Goal: Task Accomplishment & Management: Manage account settings

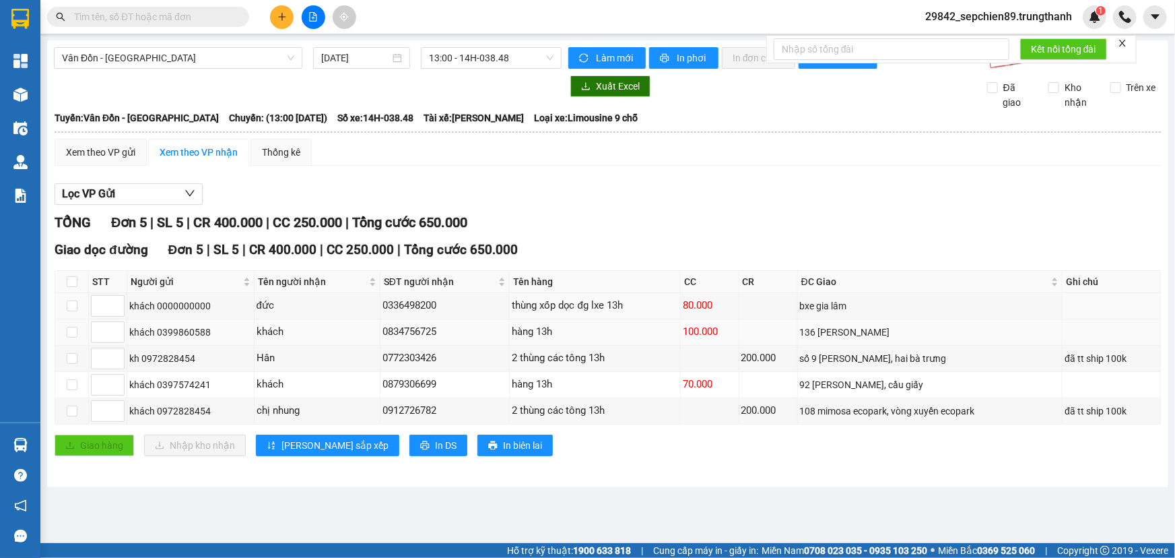
click at [680, 320] on tbody "khách 0000000000 đức 0336498200 thùng xốp dọc đg lxe 13h 80.000 bxe gia lâm khá…" at bounding box center [608, 358] width 1106 height 131
click at [872, 320] on td "136 [PERSON_NAME]" at bounding box center [930, 332] width 265 height 26
drag, startPoint x: 874, startPoint y: 337, endPoint x: 656, endPoint y: 337, distance: 218.2
click at [659, 337] on tr "khách 0399860588 khách 0834756725 hàng 13h 100.000 136 [PERSON_NAME]" at bounding box center [608, 332] width 1106 height 26
click at [656, 337] on div "hàng 13h" at bounding box center [595, 332] width 166 height 16
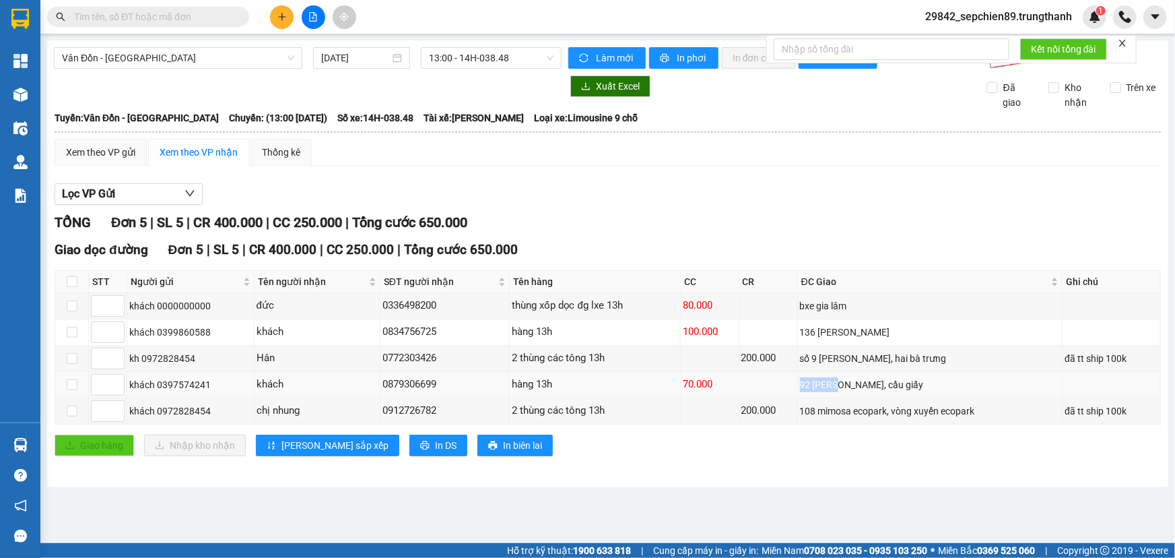
click at [839, 387] on tr "khách 0397574241 khách 0879306699 hàng 13h 70.000 92 [PERSON_NAME], [GEOGRAPHIC…" at bounding box center [608, 385] width 1106 height 26
click at [896, 384] on div "92 [PERSON_NAME], cầu giấy" at bounding box center [930, 384] width 261 height 15
drag, startPoint x: 853, startPoint y: 385, endPoint x: 703, endPoint y: 385, distance: 149.5
click at [710, 385] on tr "khách 0397574241 khách 0879306699 hàng 13h 70.000 92 [PERSON_NAME], [GEOGRAPHIC…" at bounding box center [608, 385] width 1106 height 26
click at [700, 385] on div "70.000" at bounding box center [710, 385] width 54 height 16
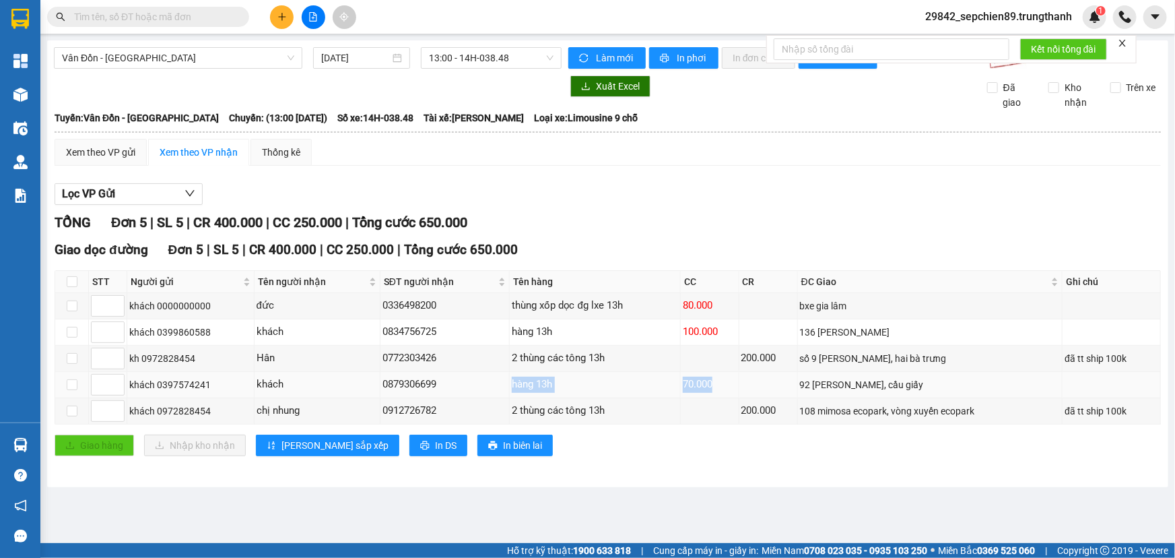
drag, startPoint x: 700, startPoint y: 385, endPoint x: 404, endPoint y: 385, distance: 295.7
click at [420, 385] on tr "khách 0397574241 khách 0879306699 hàng 13h 70.000 92 [PERSON_NAME], [GEOGRAPHIC…" at bounding box center [608, 385] width 1106 height 26
click at [401, 385] on div "0879306699" at bounding box center [445, 385] width 125 height 16
drag, startPoint x: 625, startPoint y: 383, endPoint x: 776, endPoint y: 383, distance: 150.9
click at [776, 383] on tr "khách 0397574241 khách 0879306699 hàng 13h 70.000 92 [PERSON_NAME], [GEOGRAPHIC…" at bounding box center [608, 385] width 1106 height 26
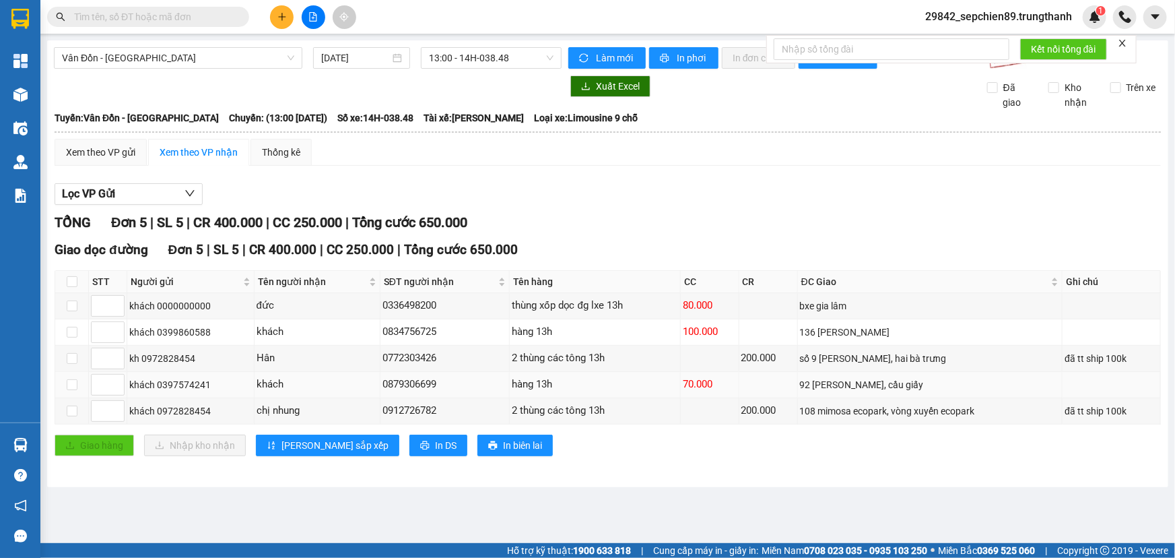
click at [884, 382] on div "92 [PERSON_NAME], cầu giấy" at bounding box center [930, 384] width 261 height 15
drag, startPoint x: 950, startPoint y: 370, endPoint x: 484, endPoint y: 368, distance: 466.8
click at [498, 368] on tbody "khách 0000000000 đức 0336498200 thùng xốp dọc đg lxe 13h 80.000 bxe gia lâm khá…" at bounding box center [608, 358] width 1106 height 131
drag, startPoint x: 264, startPoint y: 366, endPoint x: 242, endPoint y: 366, distance: 21.6
click at [242, 366] on tr "kh 0972828454 Hân 0772303426 2 thùng các tông 13h 200.000 số 9 [PERSON_NAME], h…" at bounding box center [608, 359] width 1106 height 26
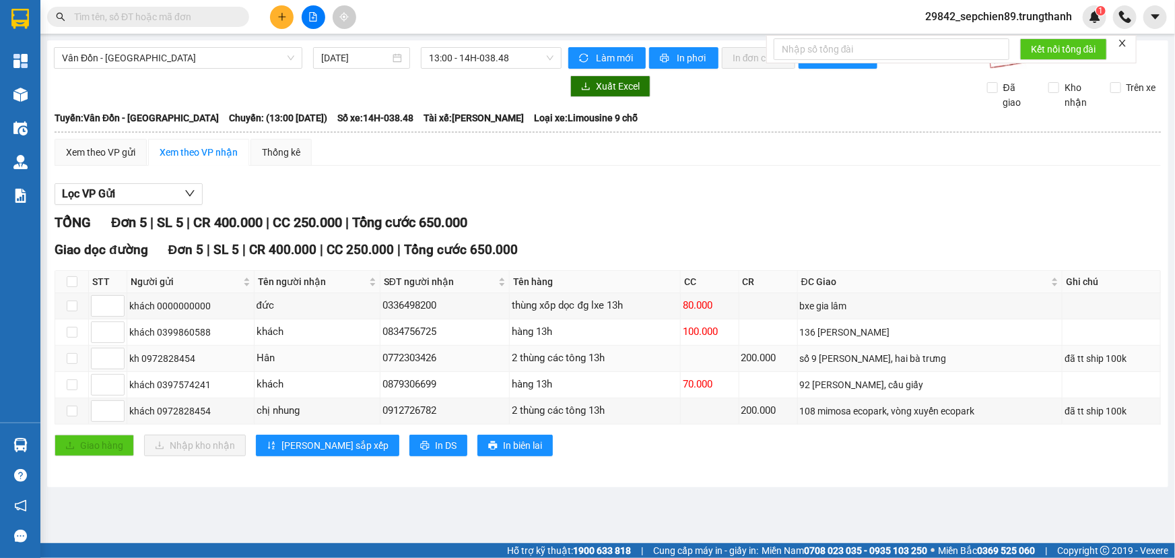
click at [912, 366] on td "số 9 [PERSON_NAME], hai bà trưng" at bounding box center [930, 359] width 265 height 26
drag, startPoint x: 984, startPoint y: 393, endPoint x: 573, endPoint y: 393, distance: 411.5
click at [573, 393] on tr "khách 0397574241 khách 0879306699 hàng 13h 70.000 92 [PERSON_NAME], [GEOGRAPHIC…" at bounding box center [608, 385] width 1106 height 26
click at [520, 393] on td "hàng 13h" at bounding box center [595, 385] width 171 height 26
drag, startPoint x: 713, startPoint y: 389, endPoint x: 995, endPoint y: 389, distance: 281.5
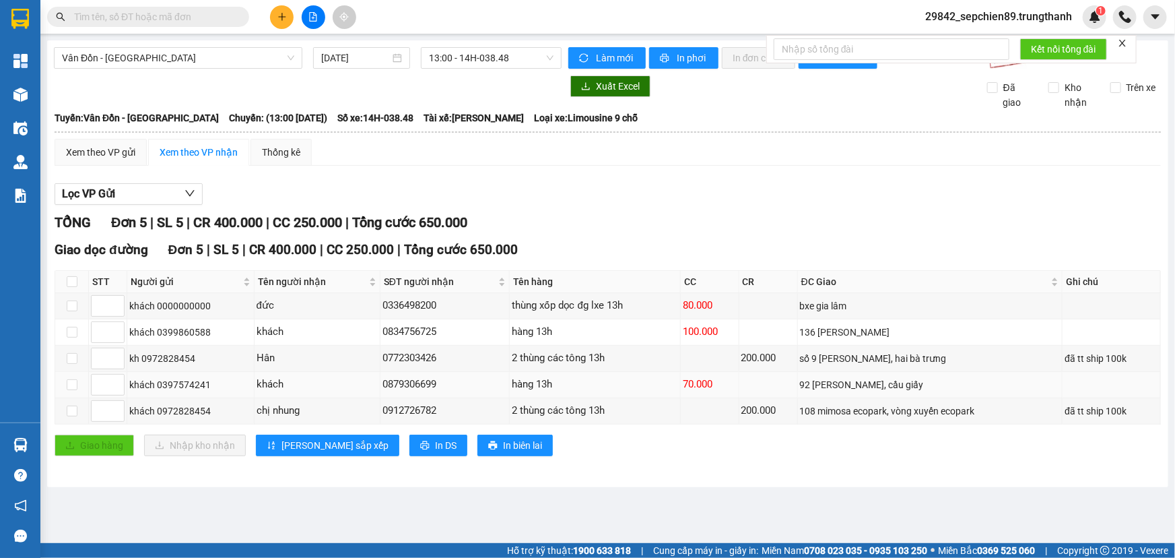
click at [987, 389] on tr "khách 0397574241 khách 0879306699 hàng 13h 70.000 92 [PERSON_NAME], [GEOGRAPHIC…" at bounding box center [608, 385] width 1106 height 26
click at [995, 389] on div "92 [PERSON_NAME], cầu giấy" at bounding box center [930, 384] width 261 height 15
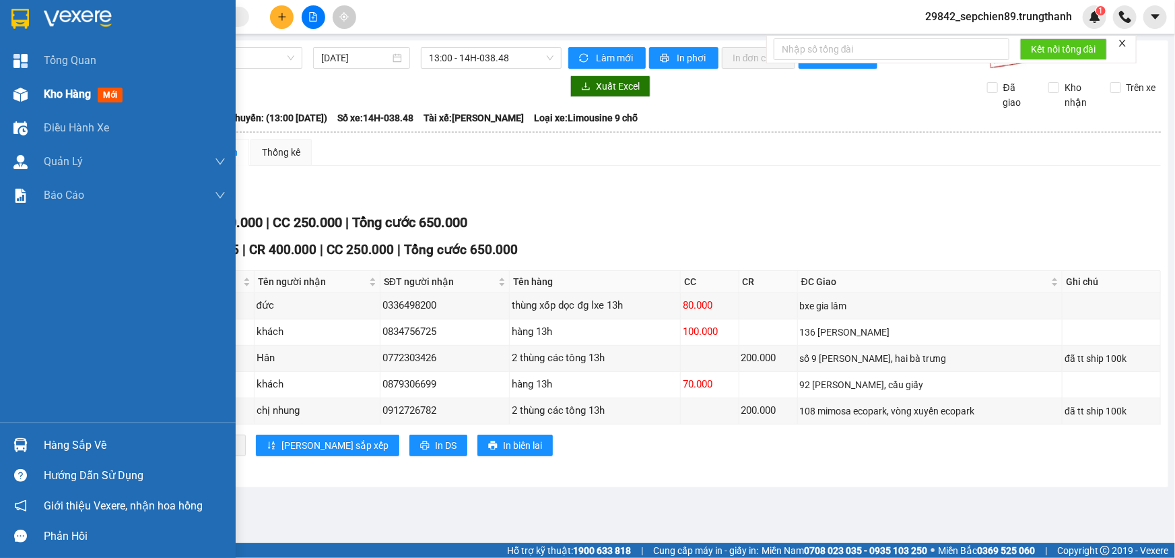
click at [62, 93] on span "Kho hàng" at bounding box center [67, 94] width 47 height 13
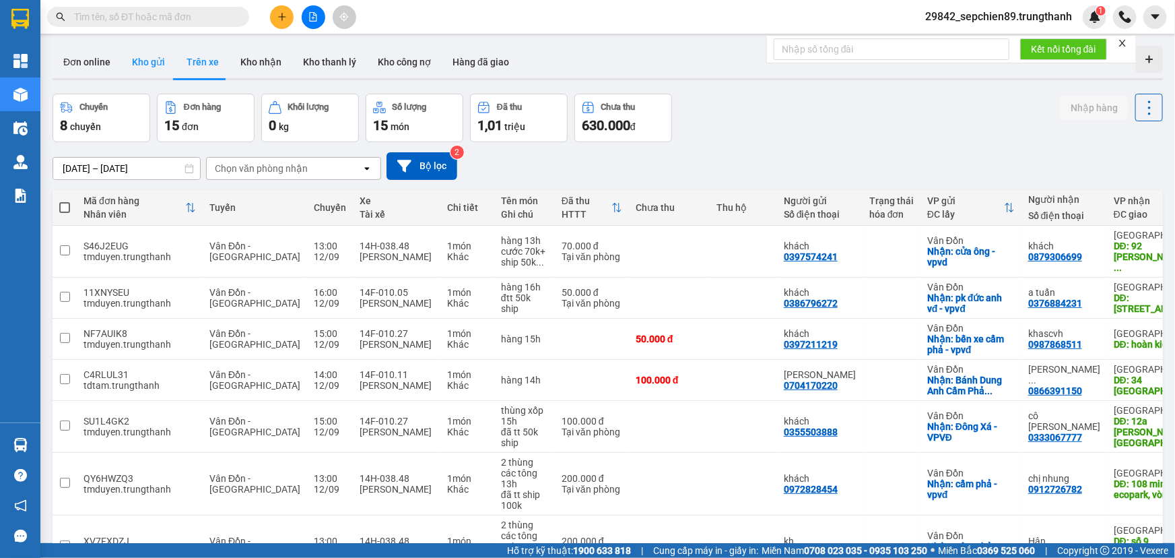
click at [129, 59] on button "Kho gửi" at bounding box center [148, 62] width 55 height 32
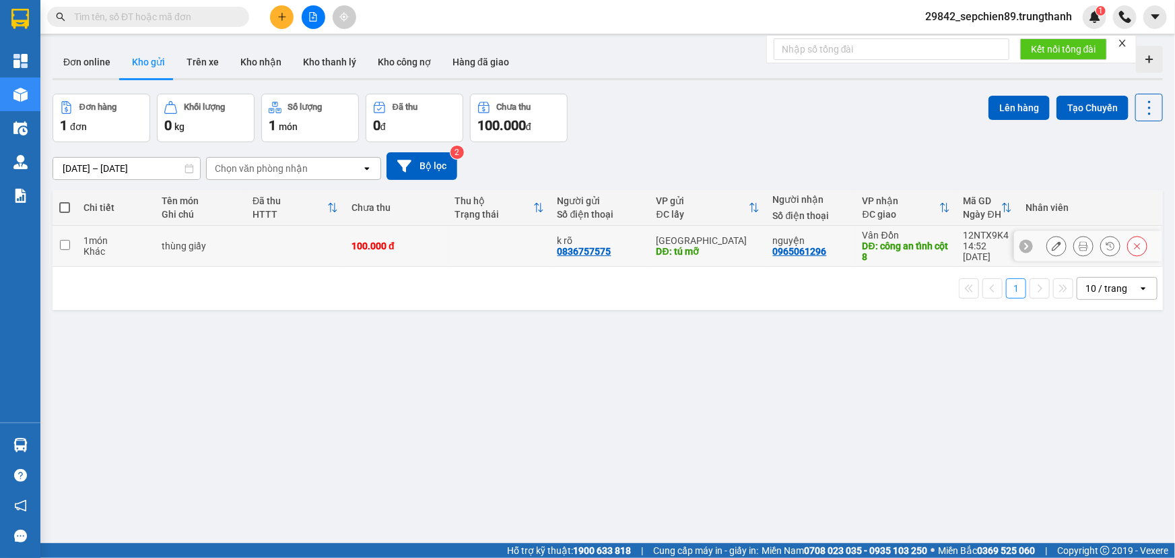
click at [299, 242] on td at bounding box center [295, 246] width 99 height 41
checkbox input "true"
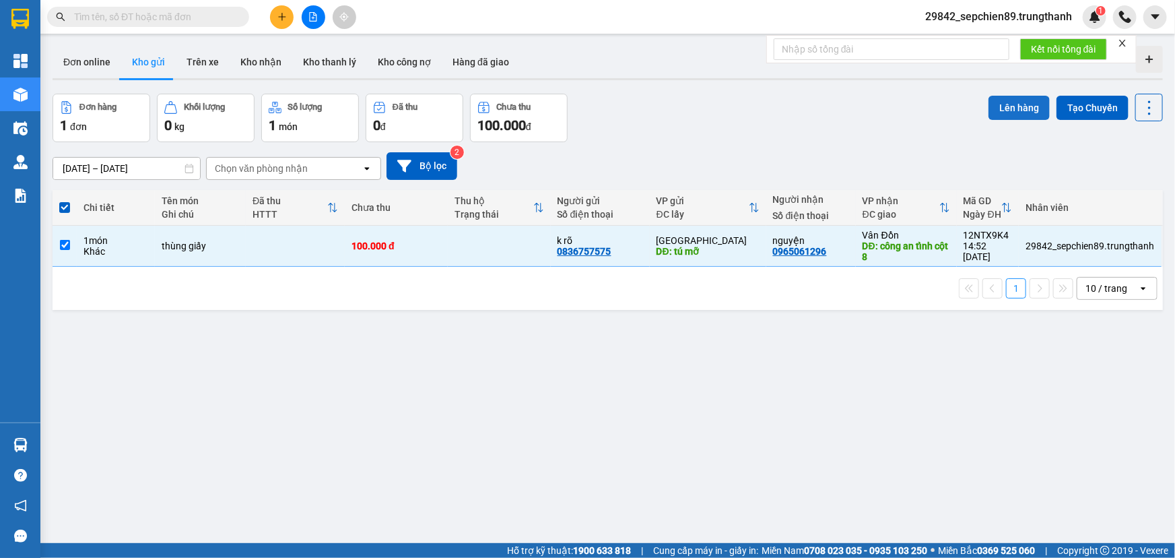
click at [1006, 102] on button "Lên hàng" at bounding box center [1019, 108] width 61 height 24
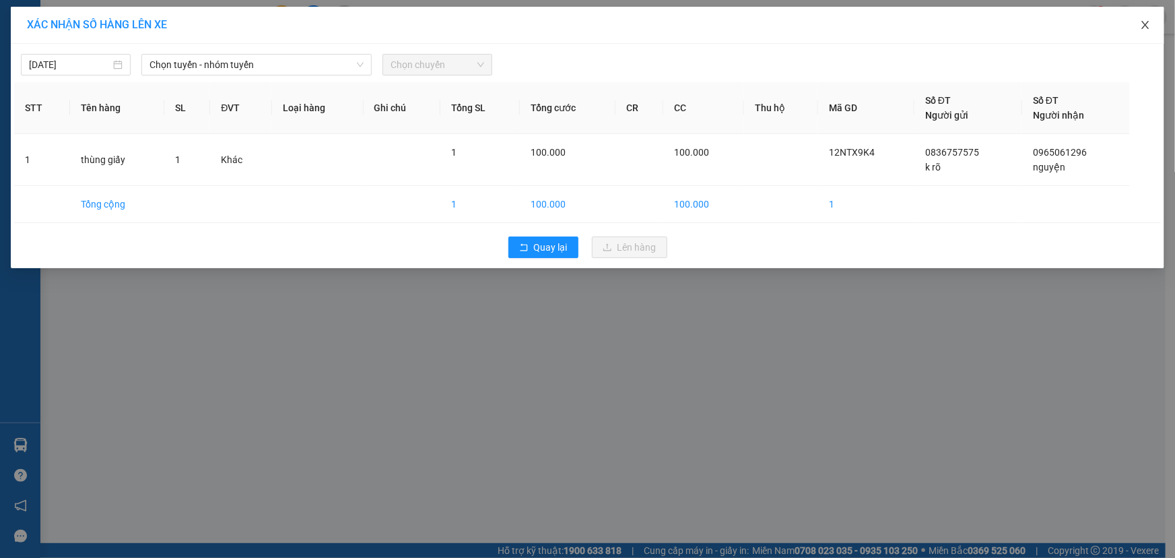
click at [1154, 28] on span "Close" at bounding box center [1146, 26] width 38 height 38
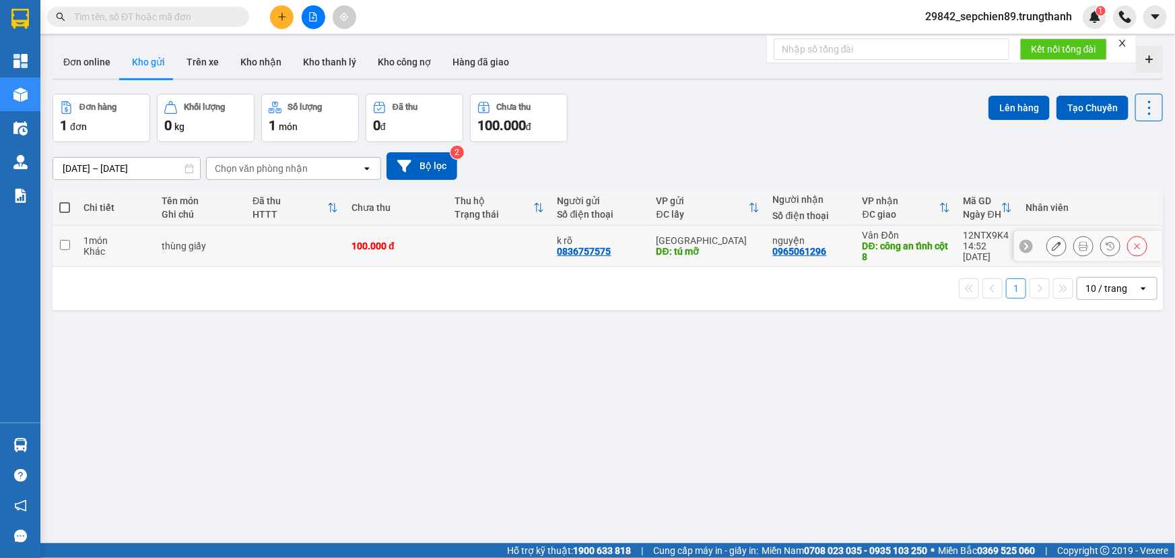
click at [232, 247] on div "thùng giấy" at bounding box center [200, 245] width 77 height 11
checkbox input "true"
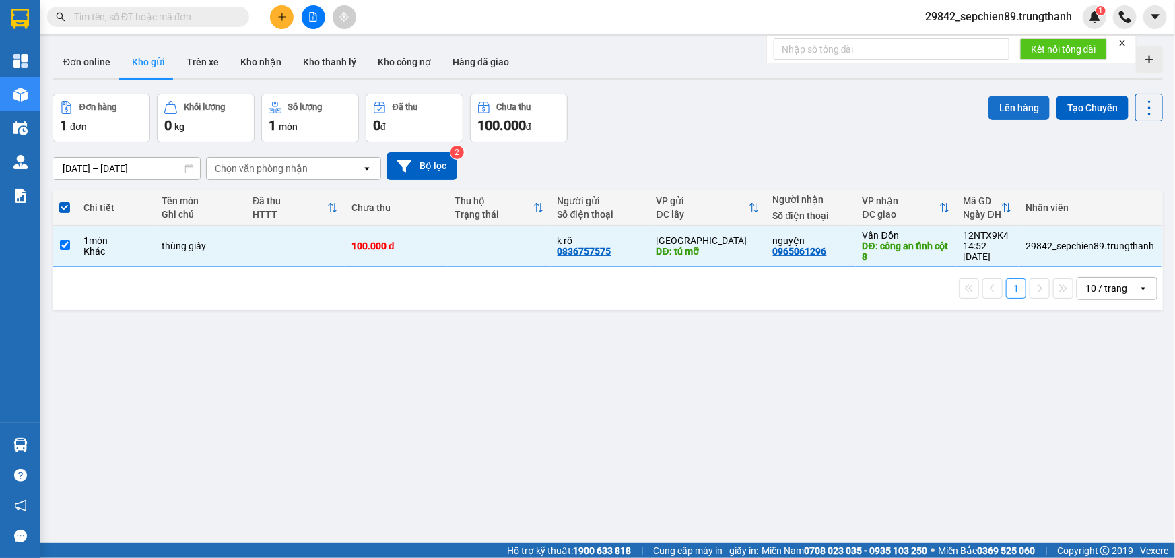
click at [1006, 106] on button "Lên hàng" at bounding box center [1019, 108] width 61 height 24
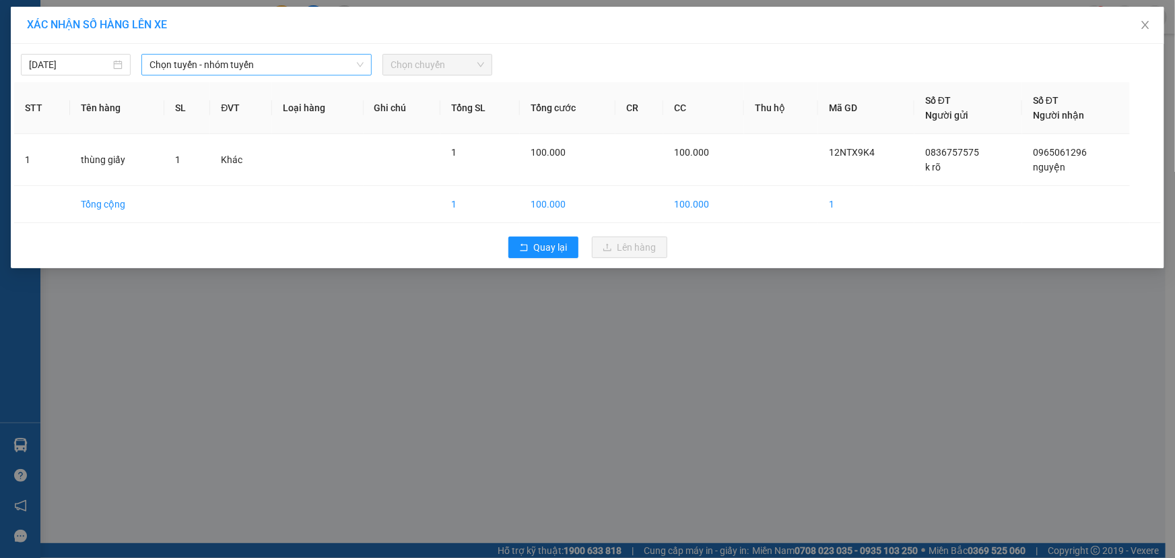
click at [241, 66] on span "Chọn tuyến - nhóm tuyến" at bounding box center [257, 65] width 214 height 20
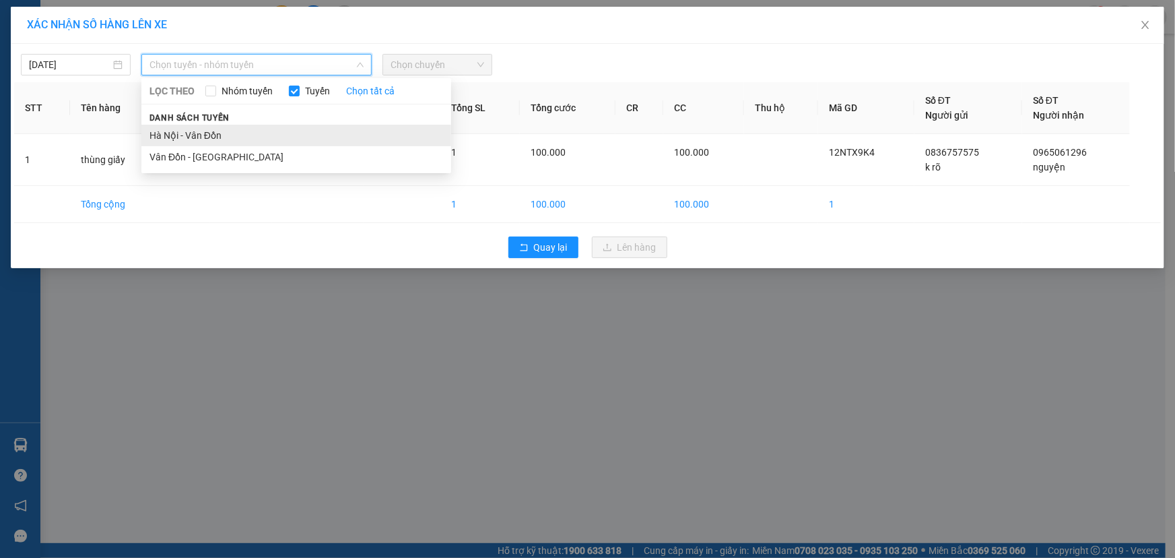
click at [214, 134] on li "Hà Nội - Vân Đồn" at bounding box center [296, 136] width 310 height 22
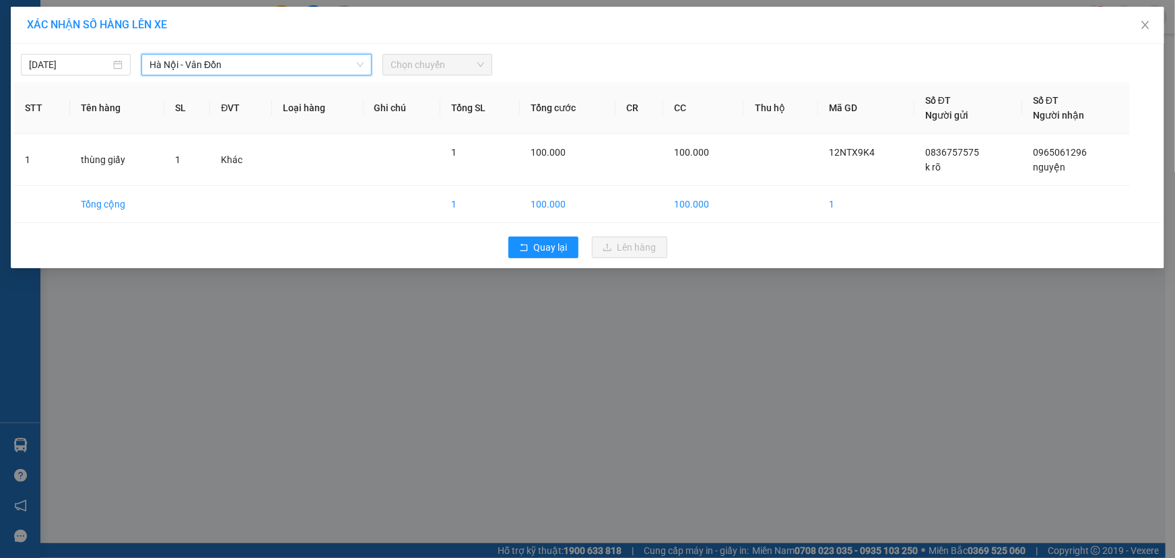
click at [464, 44] on div "[DATE] [GEOGRAPHIC_DATA] - [GEOGRAPHIC_DATA] - [GEOGRAPHIC_DATA] LỌC THEO Nhóm …" at bounding box center [588, 156] width 1154 height 224
click at [449, 56] on span "Chọn chuyến" at bounding box center [438, 65] width 94 height 20
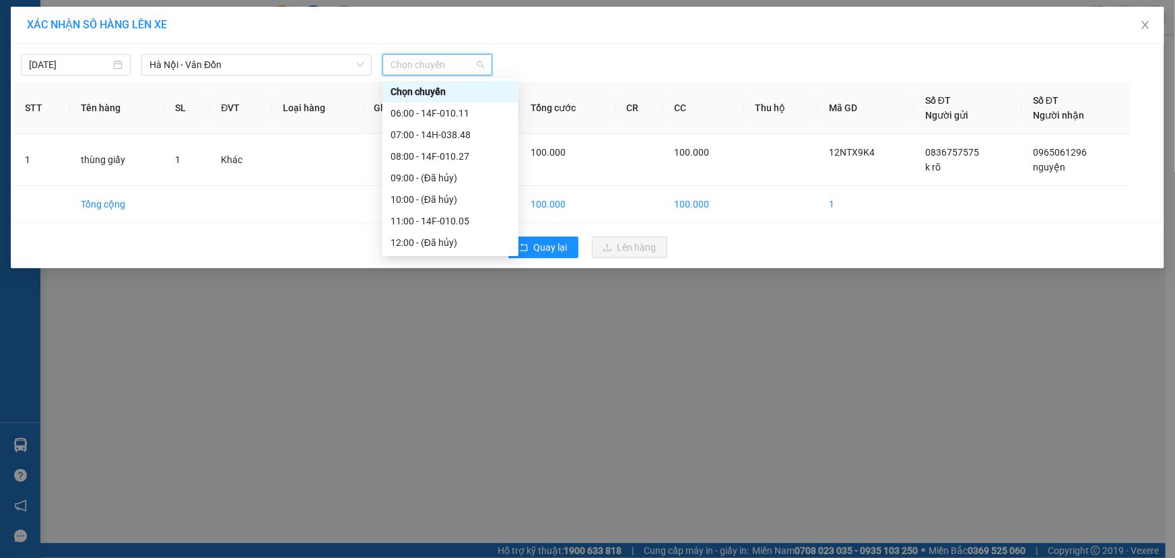
scroll to position [216, 0]
click at [468, 135] on div "16:00 - 14H-038.48" at bounding box center [451, 134] width 120 height 15
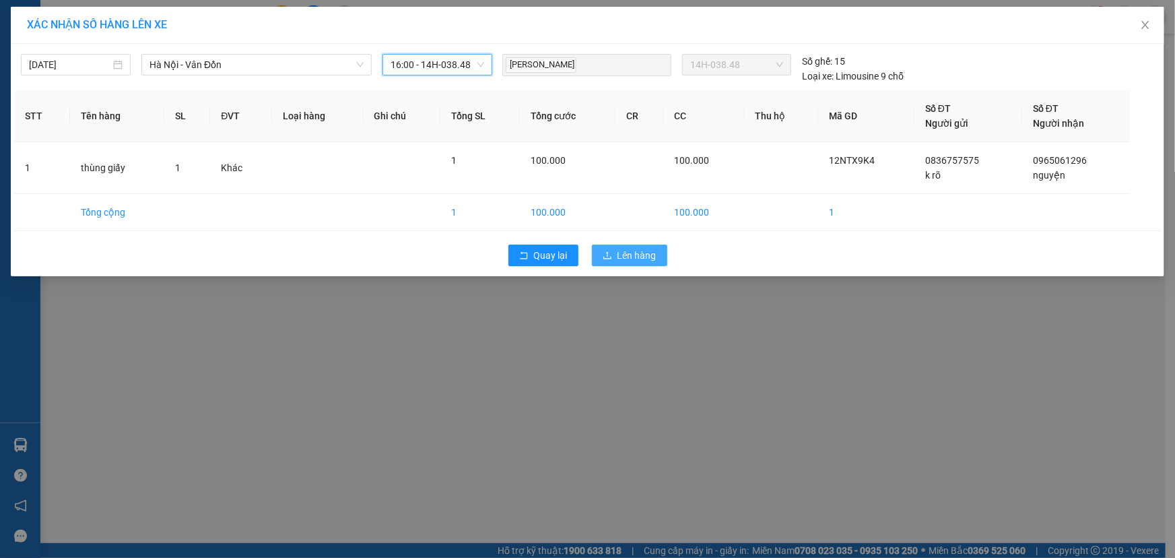
click at [620, 259] on span "Lên hàng" at bounding box center [637, 255] width 39 height 15
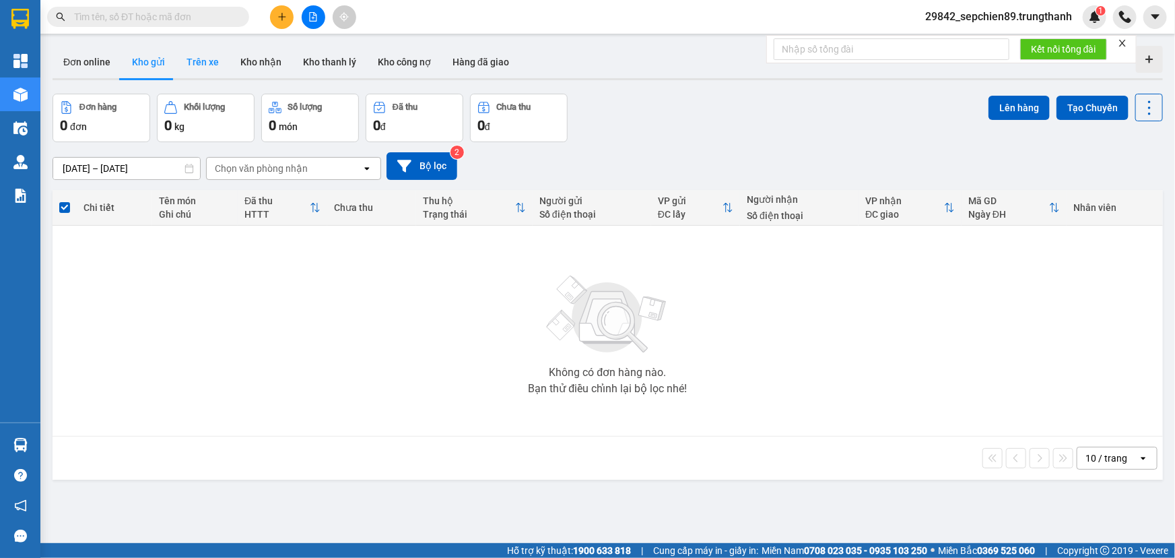
click at [197, 67] on button "Trên xe" at bounding box center [203, 62] width 54 height 32
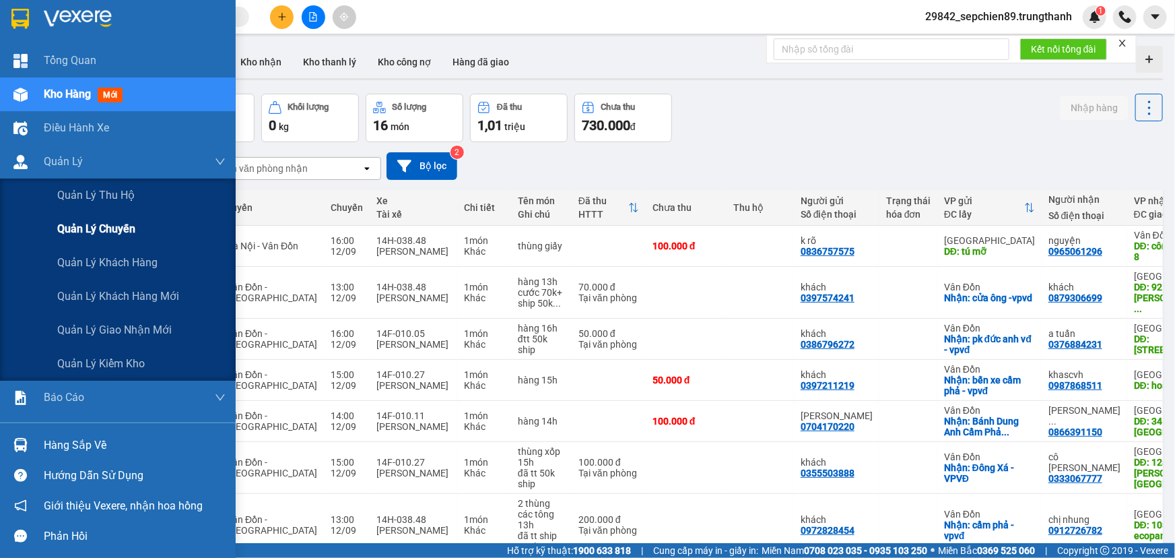
click at [108, 233] on span "Quản lý chuyến" at bounding box center [96, 228] width 78 height 17
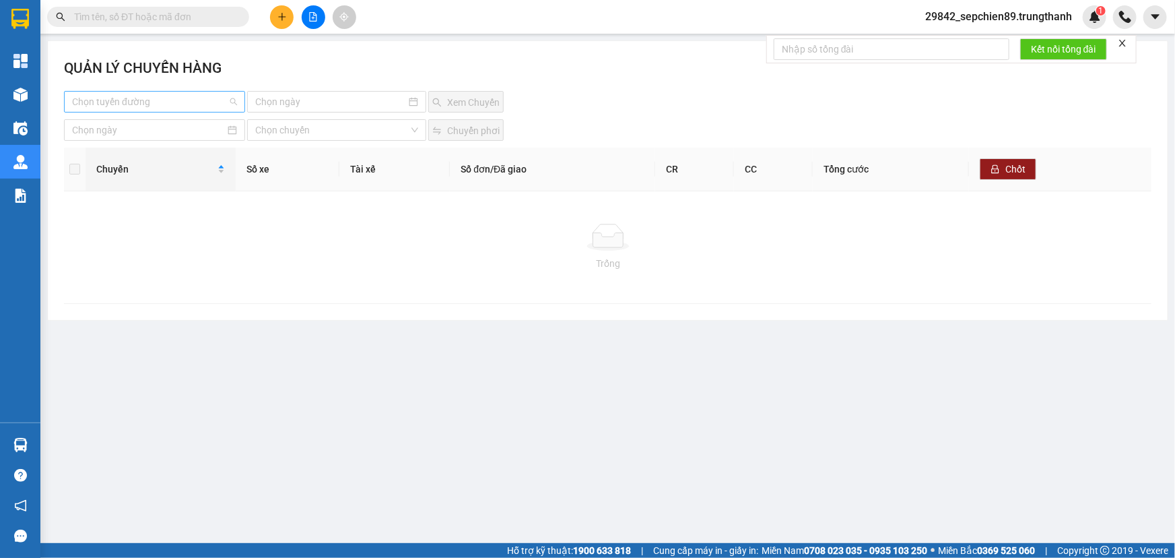
click at [165, 98] on input "search" at bounding box center [150, 102] width 156 height 20
click at [125, 158] on div "Vân Đồn - [GEOGRAPHIC_DATA]" at bounding box center [154, 150] width 181 height 22
click at [350, 100] on input at bounding box center [330, 101] width 151 height 15
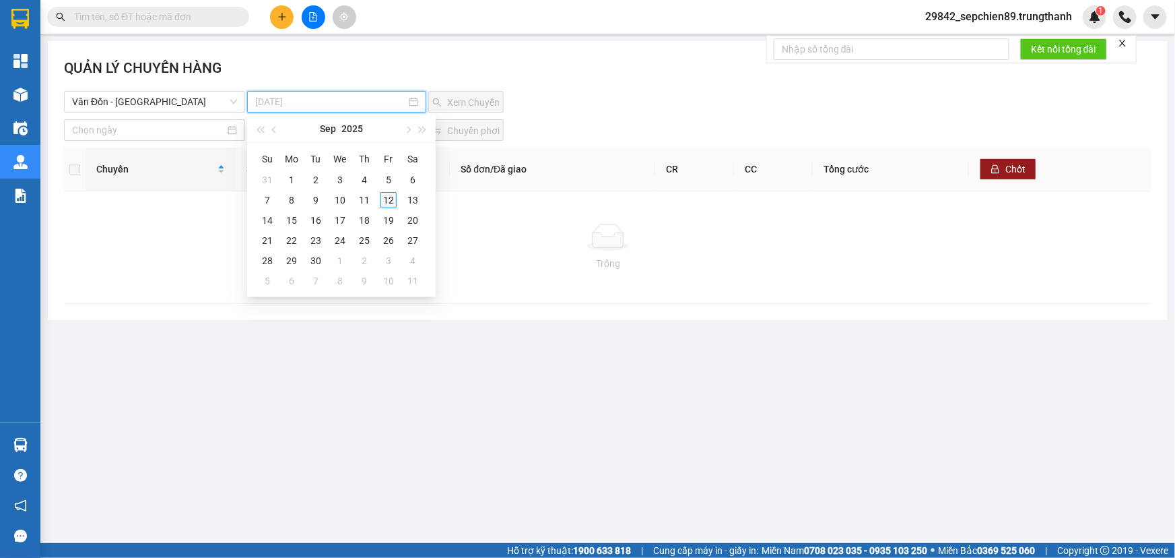
type input "[DATE]"
click at [391, 202] on div "12" at bounding box center [389, 200] width 16 height 16
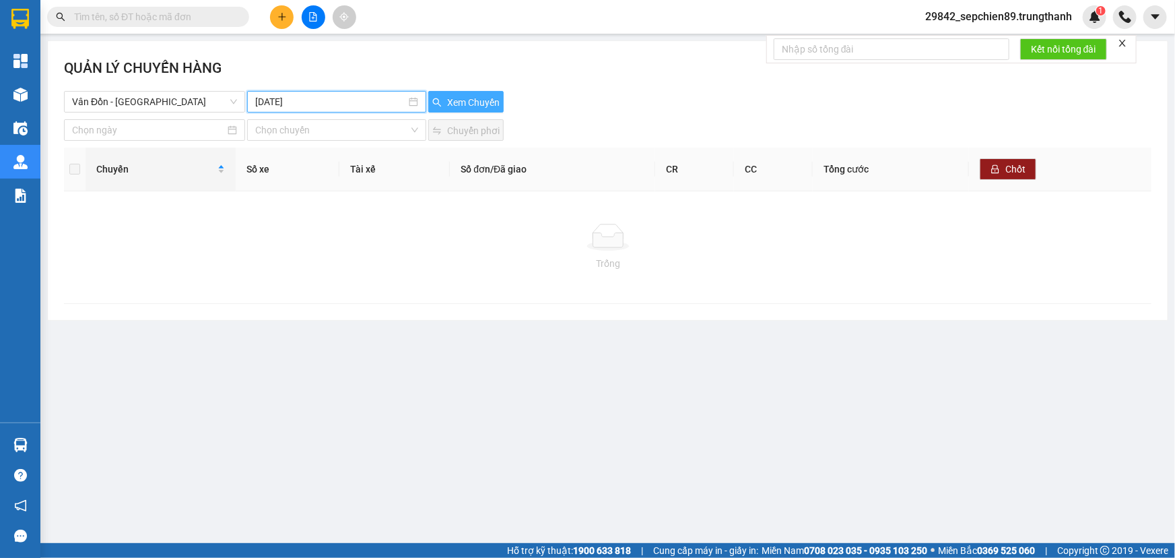
click at [456, 107] on span "Xem Chuyến" at bounding box center [473, 102] width 53 height 15
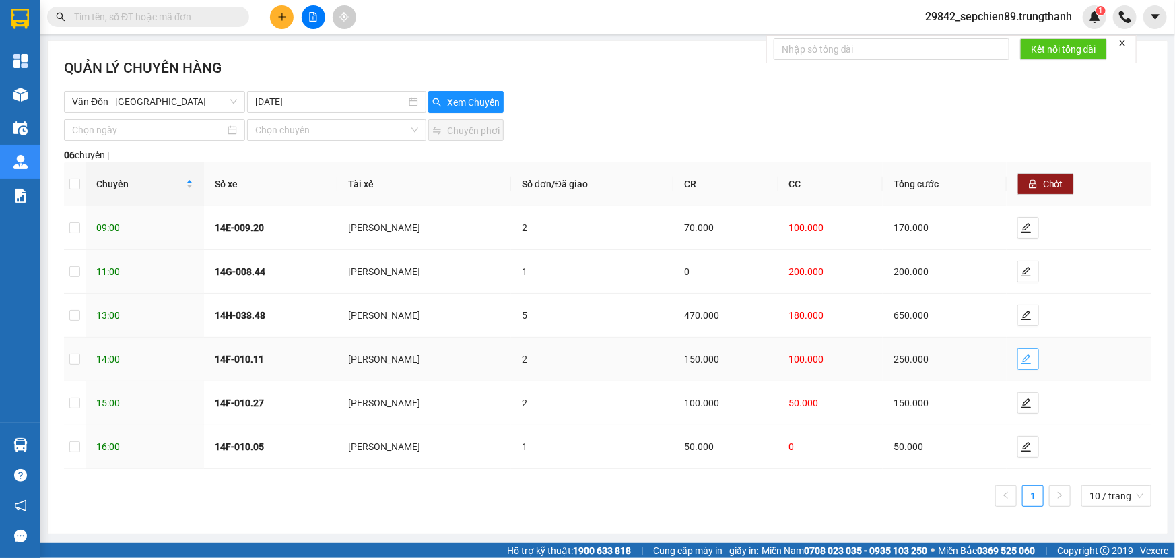
click at [1037, 357] on span "edit" at bounding box center [1028, 359] width 20 height 11
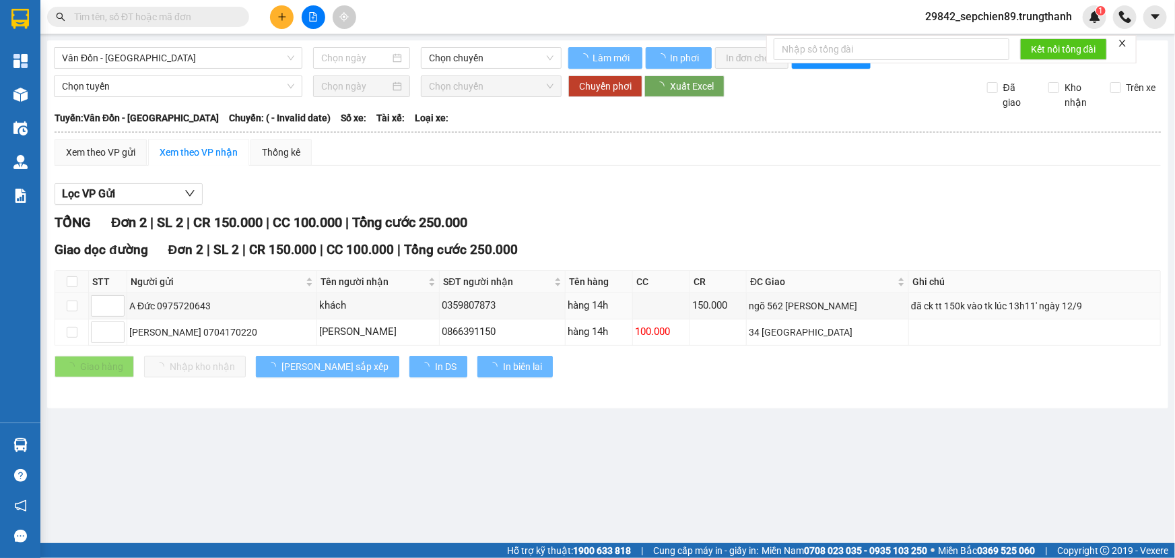
type input "[DATE]"
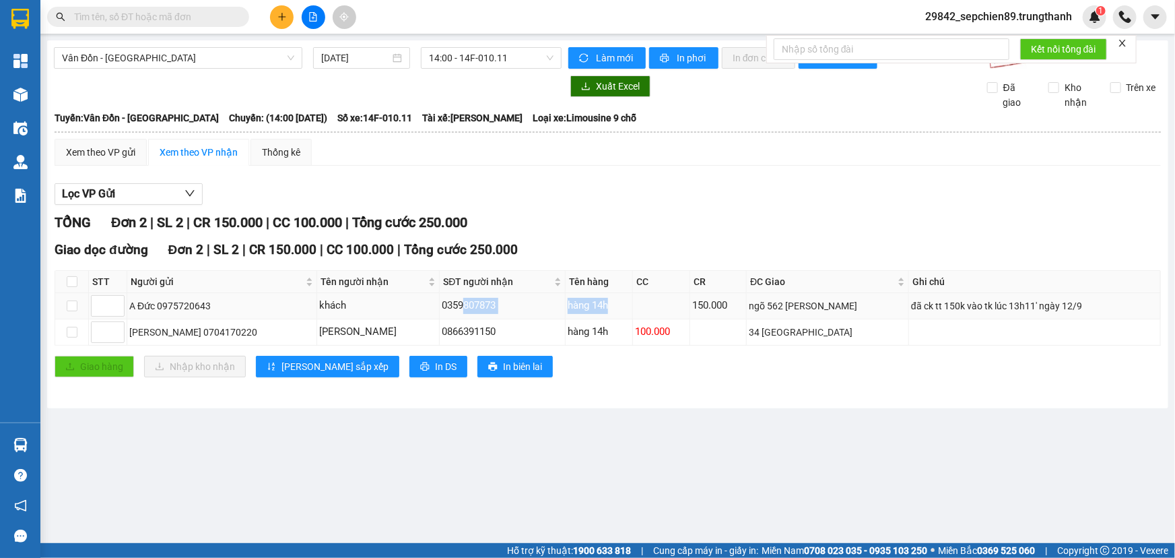
drag, startPoint x: 630, startPoint y: 306, endPoint x: 370, endPoint y: 300, distance: 260.1
click at [371, 300] on tr "A Đức 0975720643 khách 0359807873 hàng 14h 150.000 ngõ 562 [PERSON_NAME] đã ck…" at bounding box center [608, 306] width 1106 height 26
click at [370, 300] on div "khách" at bounding box center [378, 306] width 118 height 16
drag, startPoint x: 523, startPoint y: 302, endPoint x: 357, endPoint y: 302, distance: 166.4
click at [357, 302] on tr "A Đức 0975720643 khách 0359807873 hàng 14h 150.000 ngõ 562 [PERSON_NAME] đã ck…" at bounding box center [608, 306] width 1106 height 26
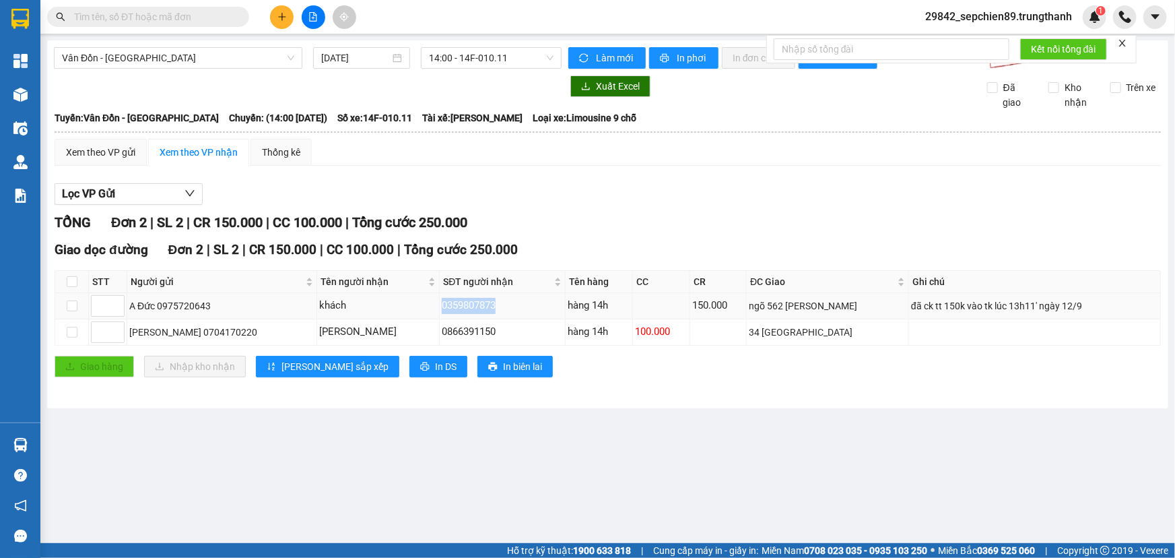
copy tr "khách 0359807873"
drag, startPoint x: 741, startPoint y: 327, endPoint x: 523, endPoint y: 316, distance: 217.9
click at [544, 319] on tr "[PERSON_NAME] 0704170220 [PERSON_NAME] 0866391150 hàng 14h 100.000 34 [GEOGRAPH…" at bounding box center [608, 332] width 1106 height 26
click at [898, 326] on div "34 [GEOGRAPHIC_DATA]" at bounding box center [828, 332] width 158 height 15
drag, startPoint x: 526, startPoint y: 331, endPoint x: 387, endPoint y: 323, distance: 139.7
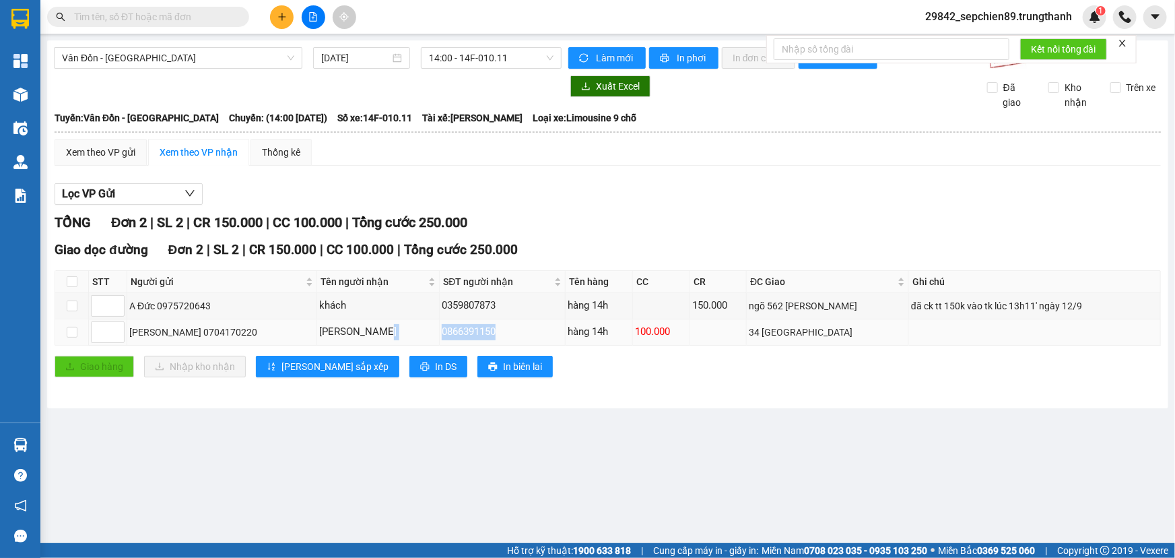
click at [387, 323] on tr "[PERSON_NAME] 0704170220 [PERSON_NAME] 0866391150 hàng 14h 100.000 34 [GEOGRAPH…" at bounding box center [608, 332] width 1106 height 26
click at [518, 325] on div "0866391150" at bounding box center [502, 332] width 121 height 16
drag, startPoint x: 533, startPoint y: 335, endPoint x: 453, endPoint y: 329, distance: 80.4
click at [453, 329] on div "0866391150" at bounding box center [502, 332] width 121 height 16
copy div "0866391150"
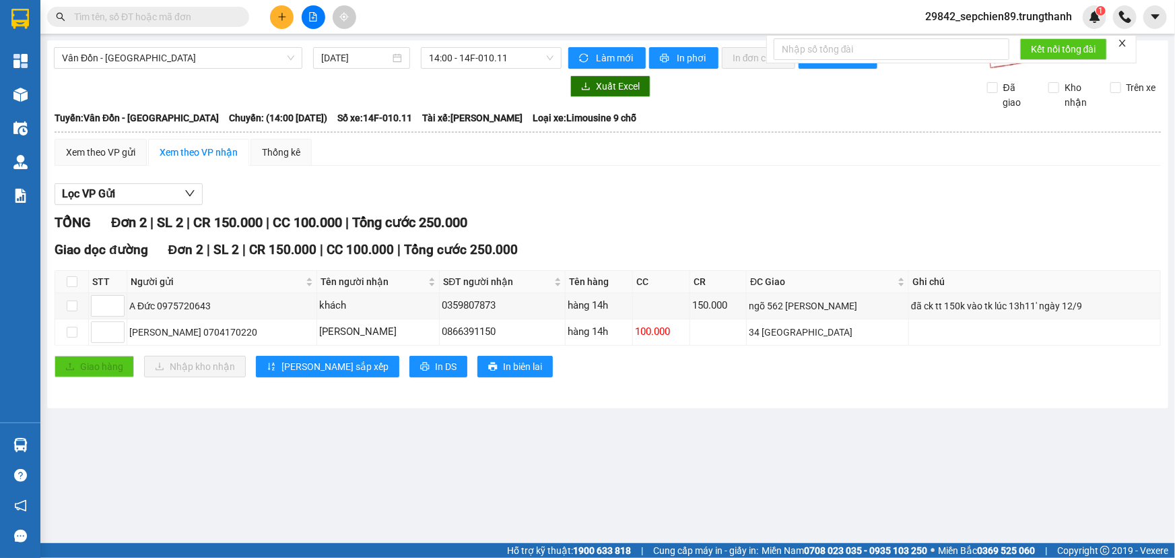
click at [518, 391] on div "TỔNG Đơn 2 | SL 2 | CR 150.000 | CC 100.000 | Tổng cước 250.000 Giao dọc đường …" at bounding box center [608, 303] width 1107 height 182
